Goal: Task Accomplishment & Management: Manage account settings

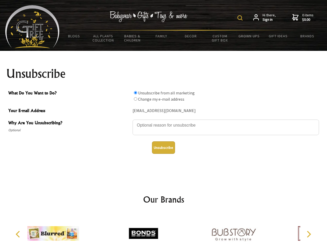
click at [241, 18] on img at bounding box center [240, 17] width 5 height 5
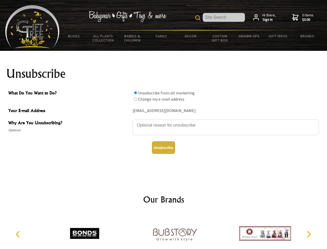
click at [164, 121] on textarea "Why Are You Unsubscribing?" at bounding box center [226, 128] width 187 height 16
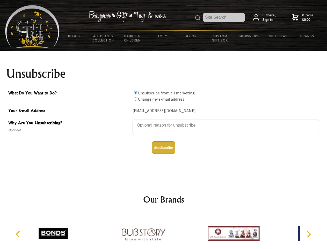
click at [136, 93] on input "What Do You Want to Do?" at bounding box center [135, 92] width 3 height 3
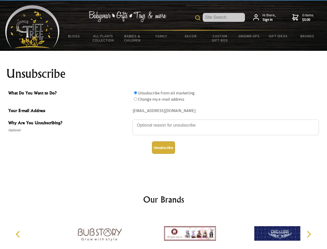
click at [136, 99] on input "What Do You Want to Do?" at bounding box center [135, 98] width 3 height 3
radio input "true"
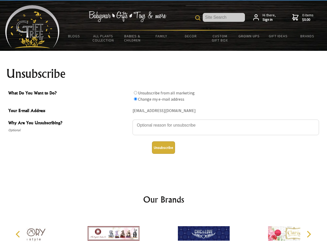
click at [164, 148] on button "Unsubscribe" at bounding box center [163, 147] width 23 height 12
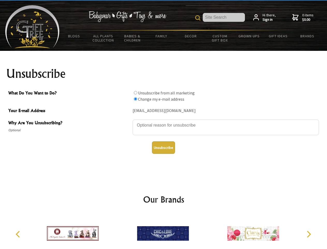
click at [19, 234] on icon "Previous" at bounding box center [18, 234] width 7 height 7
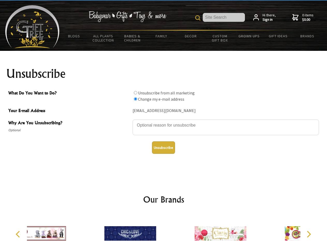
click at [309, 234] on icon "Next" at bounding box center [308, 234] width 7 height 7
